Goal: Navigation & Orientation: Understand site structure

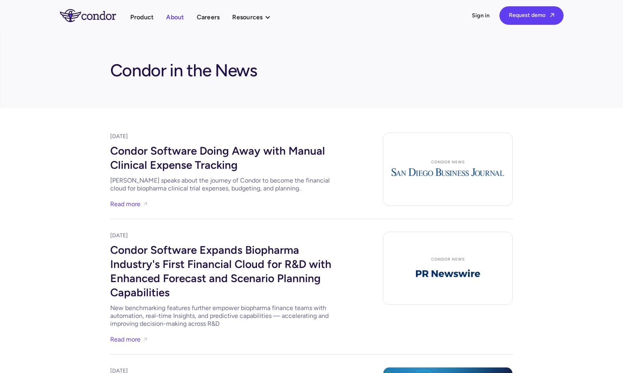
click at [172, 18] on link "About" at bounding box center [175, 17] width 18 height 11
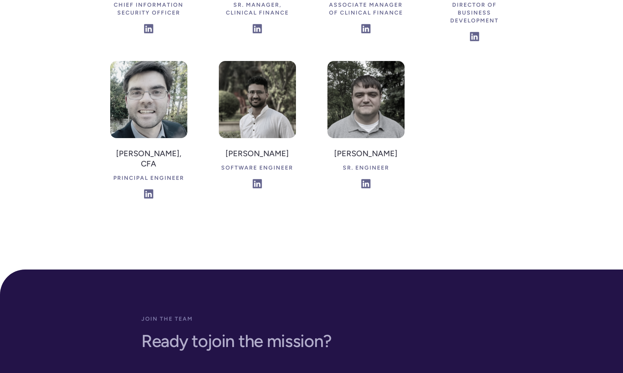
scroll to position [2046, 0]
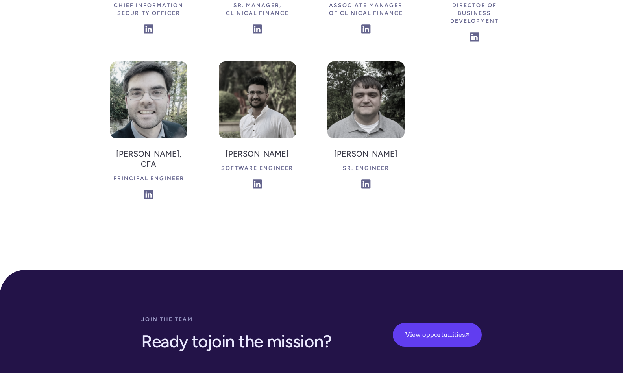
drag, startPoint x: 111, startPoint y: 127, endPoint x: 122, endPoint y: -9, distance: 136.6
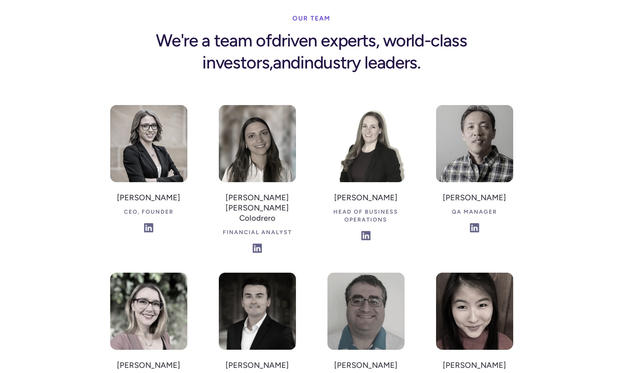
scroll to position [0, 0]
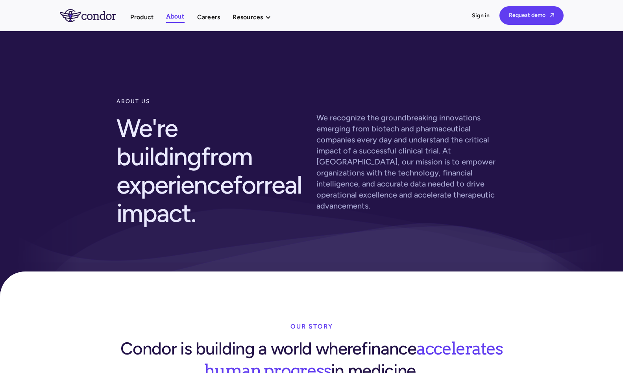
drag, startPoint x: 62, startPoint y: 172, endPoint x: 72, endPoint y: 30, distance: 143.2
click at [140, 15] on link "Product" at bounding box center [142, 17] width 24 height 11
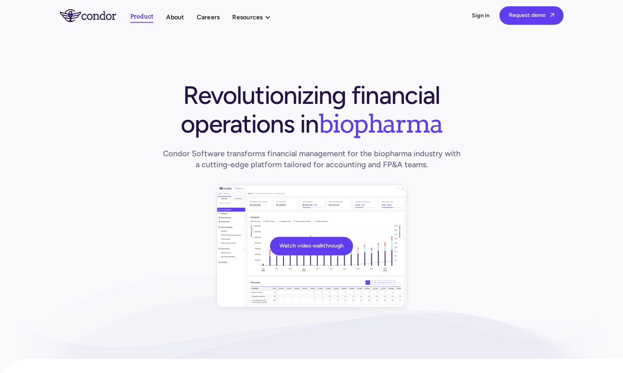
drag, startPoint x: 113, startPoint y: 153, endPoint x: 195, endPoint y: 33, distance: 145.8
click at [220, 17] on link "Careers" at bounding box center [208, 17] width 23 height 11
click at [257, 31] on link "Thought leadership" at bounding box center [275, 33] width 87 height 14
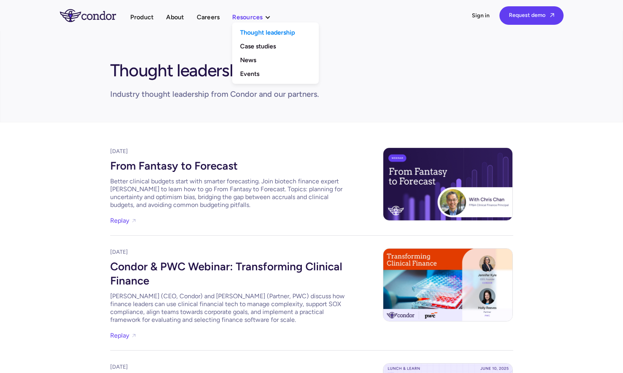
click at [259, 17] on div "Resources" at bounding box center [247, 17] width 30 height 11
click at [260, 47] on link "Case studies" at bounding box center [275, 46] width 87 height 14
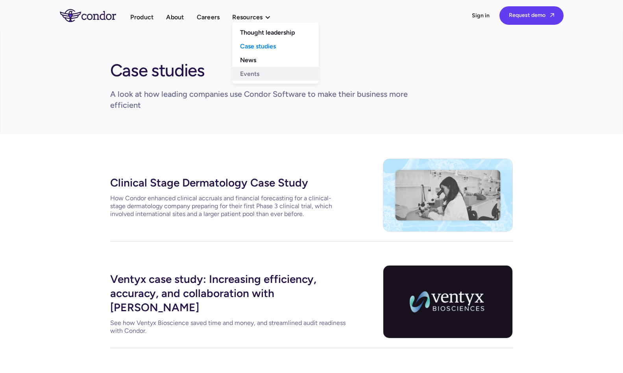
click at [260, 75] on link "Events" at bounding box center [275, 74] width 87 height 14
